Goal: Information Seeking & Learning: Learn about a topic

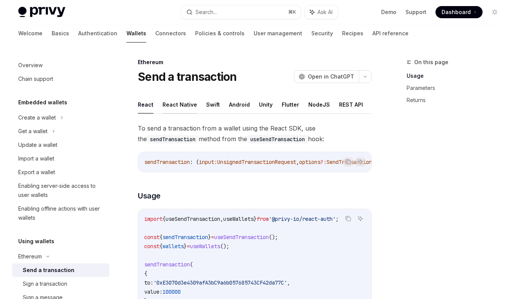
click at [180, 100] on button "React Native" at bounding box center [179, 105] width 35 height 18
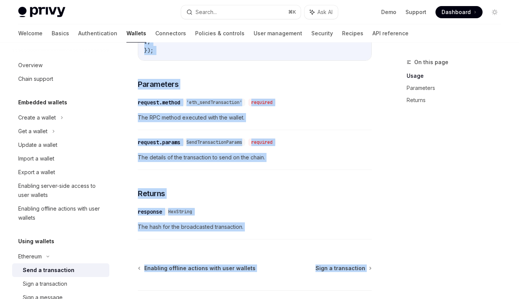
scroll to position [411, 0]
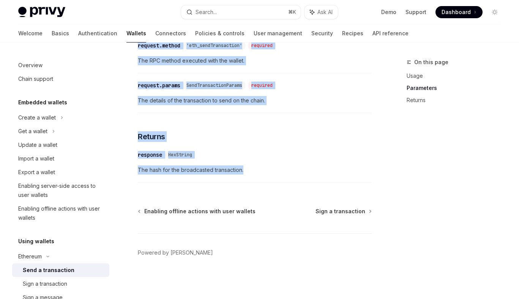
drag, startPoint x: 137, startPoint y: 61, endPoint x: 241, endPoint y: 184, distance: 160.5
copy div "Loremips Dolo s ametconsect AdipIS Elit se DoeiUSM TempOR Inci ut LaboREE Dolor…"
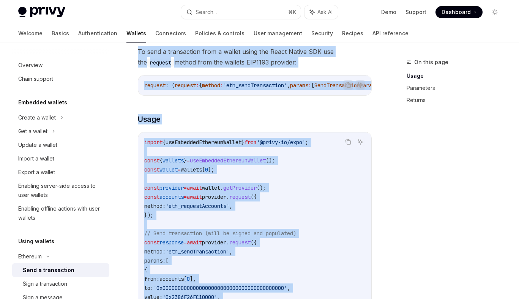
scroll to position [75, 0]
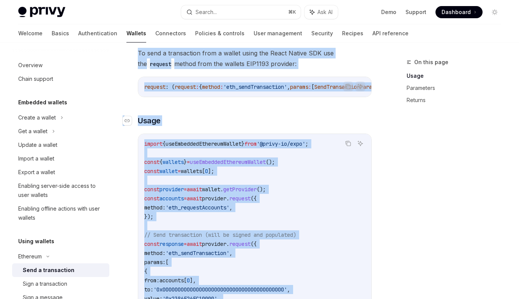
click at [253, 124] on h3 "​ Usage" at bounding box center [255, 120] width 234 height 11
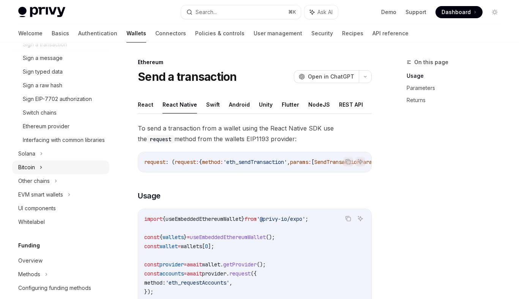
scroll to position [241, 0]
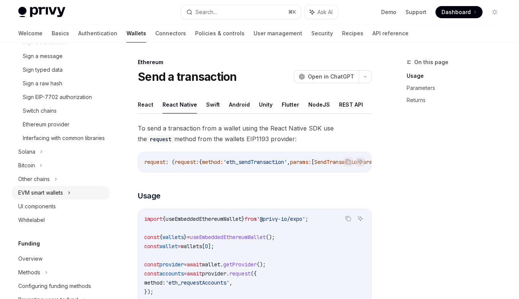
click at [67, 200] on div "EVM smart wallets" at bounding box center [60, 193] width 97 height 14
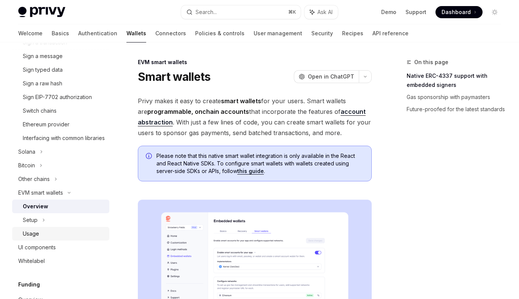
click at [45, 238] on div "Usage" at bounding box center [64, 233] width 82 height 9
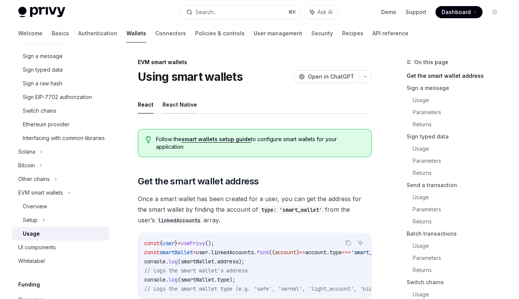
click at [182, 101] on button "React Native" at bounding box center [179, 105] width 35 height 18
type textarea "*"
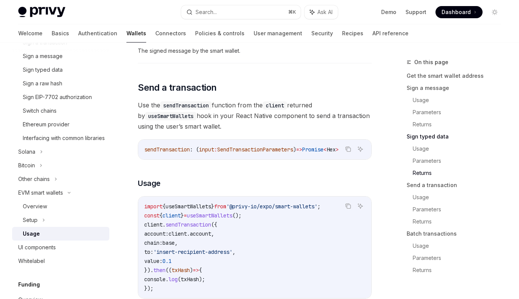
scroll to position [932, 0]
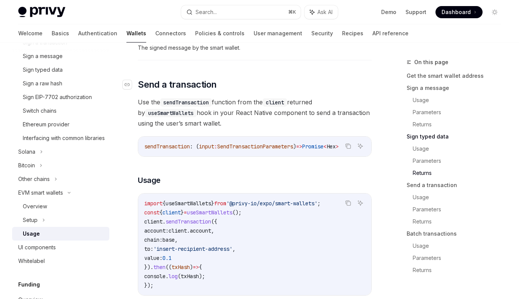
click at [139, 85] on span "Send a transaction" at bounding box center [177, 85] width 79 height 12
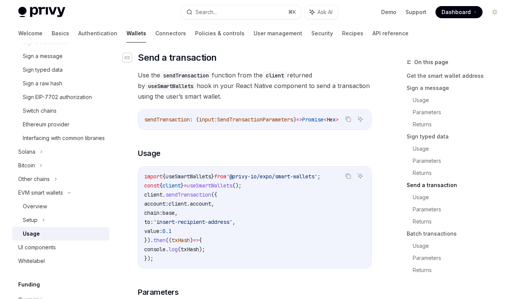
click at [128, 60] on icon "Navigate to header" at bounding box center [126, 57] width 5 height 5
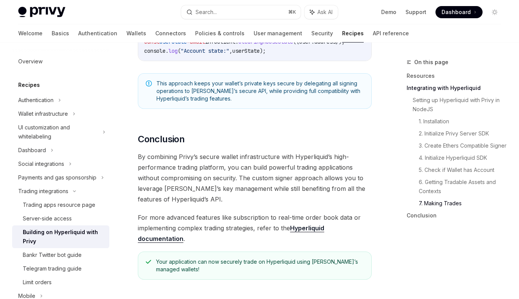
scroll to position [1562, 0]
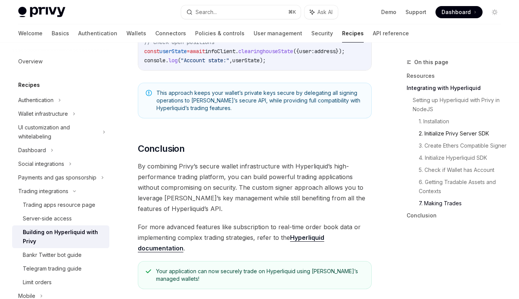
click at [432, 132] on link "2. Initialize Privy Server SDK" at bounding box center [463, 134] width 88 height 12
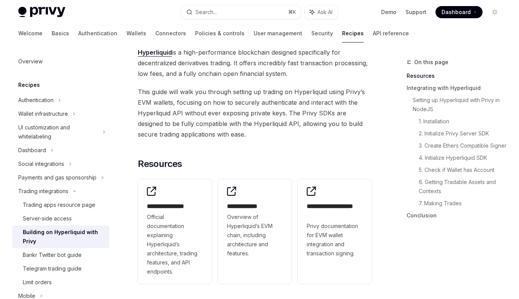
scroll to position [71, 0]
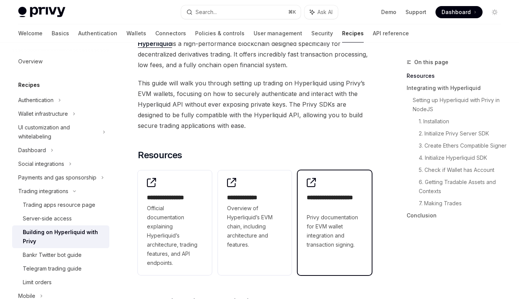
click at [332, 206] on h2 "**********" at bounding box center [335, 202] width 56 height 18
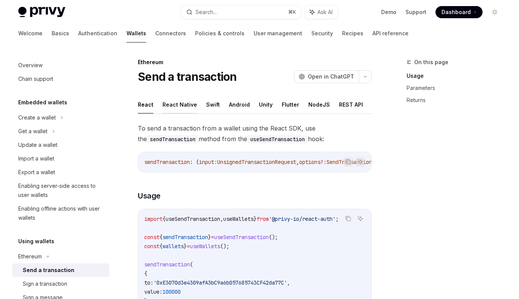
click at [175, 105] on button "React Native" at bounding box center [179, 105] width 35 height 18
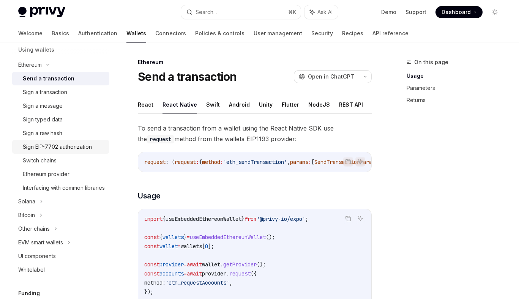
scroll to position [197, 0]
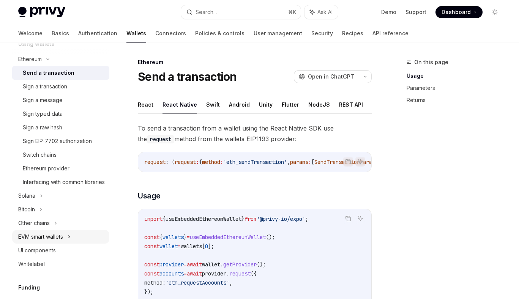
click at [51, 241] on div "EVM smart wallets" at bounding box center [40, 236] width 45 height 9
type textarea "*"
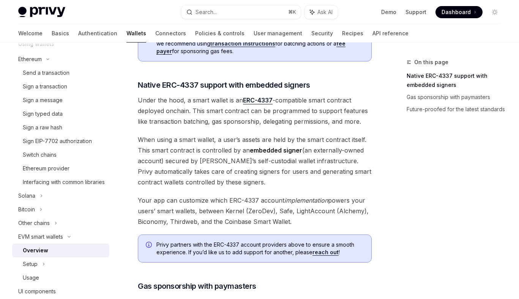
scroll to position [377, 0]
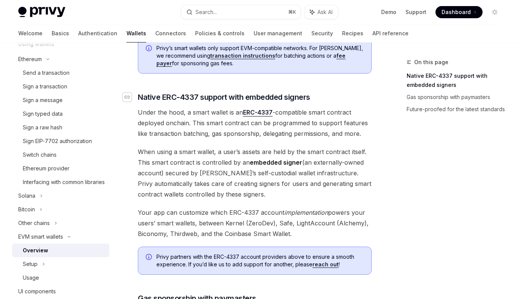
click at [128, 97] on icon "Navigate to header" at bounding box center [126, 97] width 5 height 5
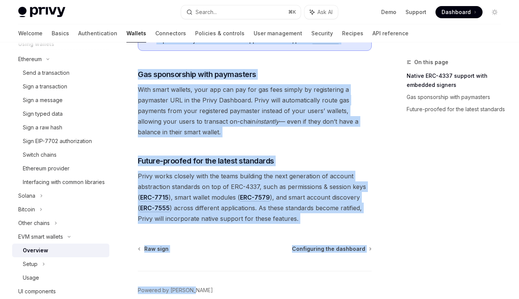
scroll to position [638, 0]
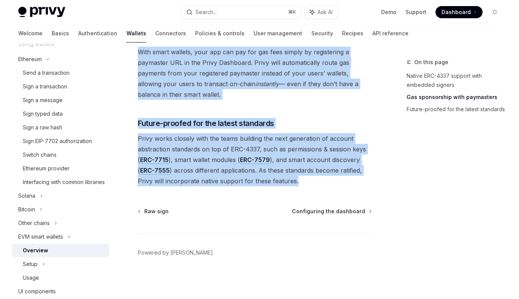
drag, startPoint x: 139, startPoint y: 112, endPoint x: 304, endPoint y: 178, distance: 178.3
copy div "Native ERC-4337 support with embedded signers Under the hood, a smart wallet is…"
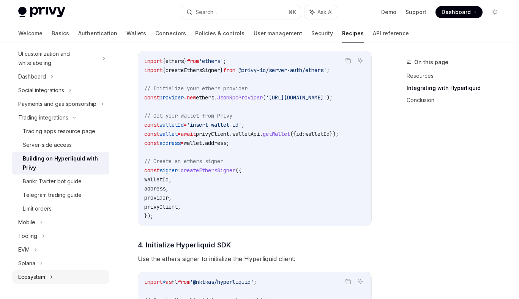
scroll to position [74, 0]
click at [41, 277] on div "Ecosystem" at bounding box center [31, 276] width 27 height 9
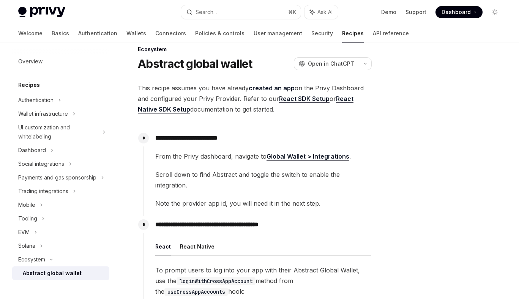
scroll to position [11, 0]
